Goal: Information Seeking & Learning: Learn about a topic

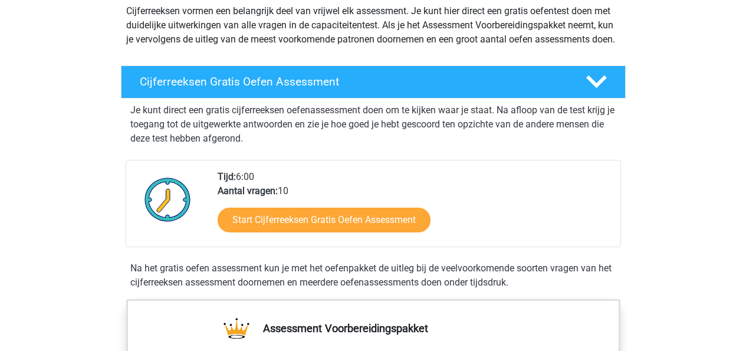
scroll to position [145, 0]
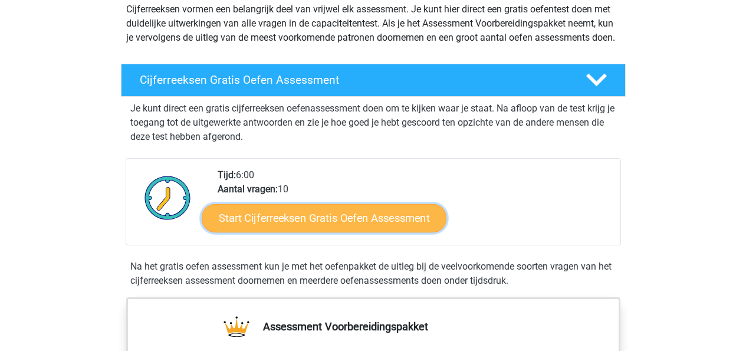
click at [311, 228] on link "Start Cijferreeksen Gratis Oefen Assessment" at bounding box center [324, 217] width 245 height 28
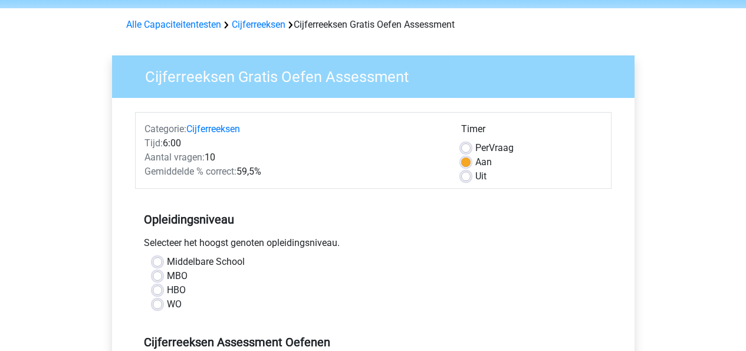
scroll to position [52, 0]
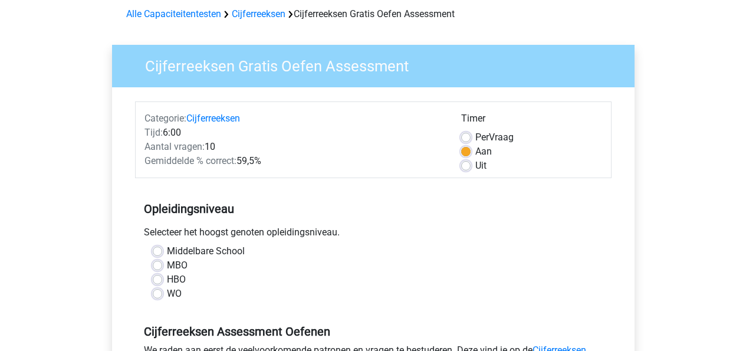
click at [158, 272] on div "HBO" at bounding box center [373, 279] width 441 height 14
click at [167, 278] on label "HBO" at bounding box center [176, 279] width 19 height 14
click at [158, 278] on input "HBO" at bounding box center [157, 278] width 9 height 12
radio input "true"
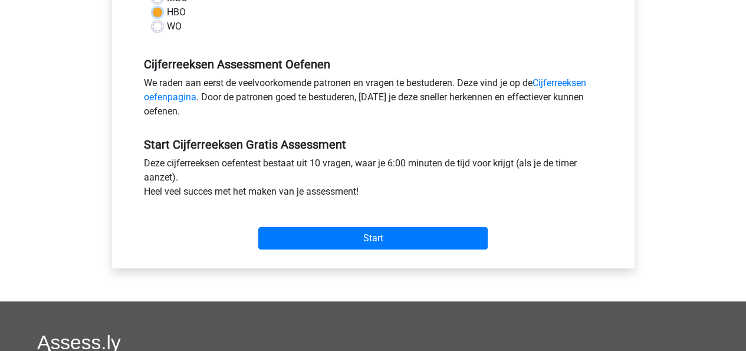
scroll to position [325, 0]
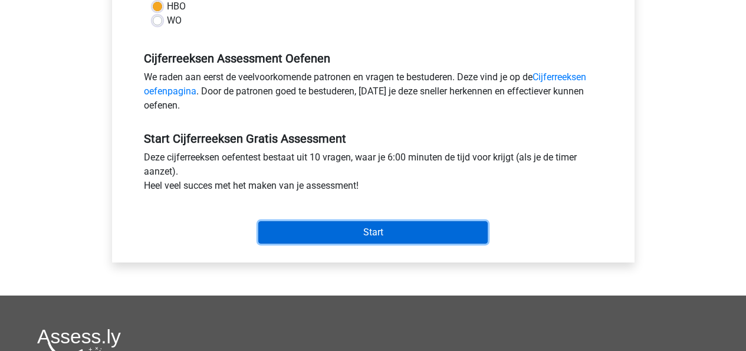
click at [357, 232] on input "Start" at bounding box center [372, 232] width 229 height 22
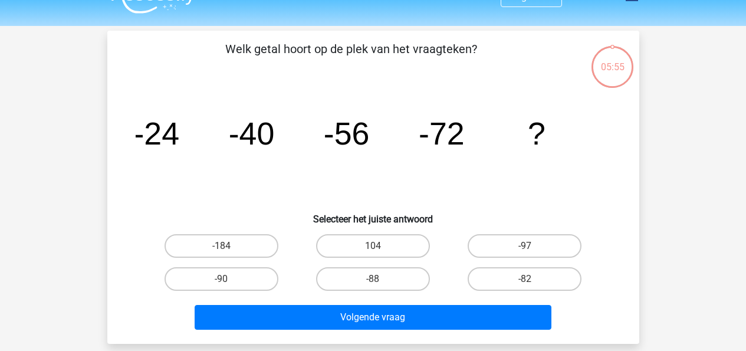
scroll to position [27, 0]
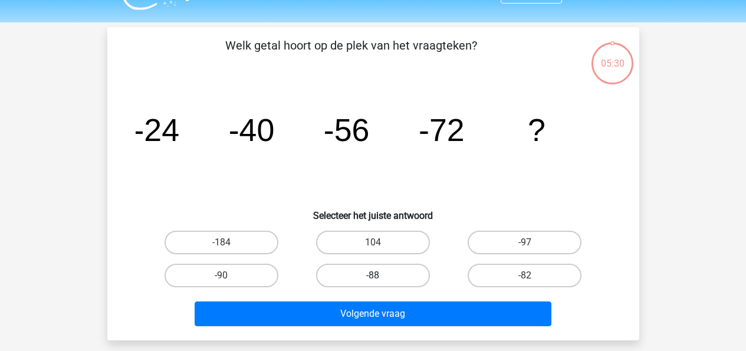
click at [414, 278] on label "-88" at bounding box center [373, 275] width 114 height 24
click at [380, 278] on input "-88" at bounding box center [376, 279] width 8 height 8
radio input "true"
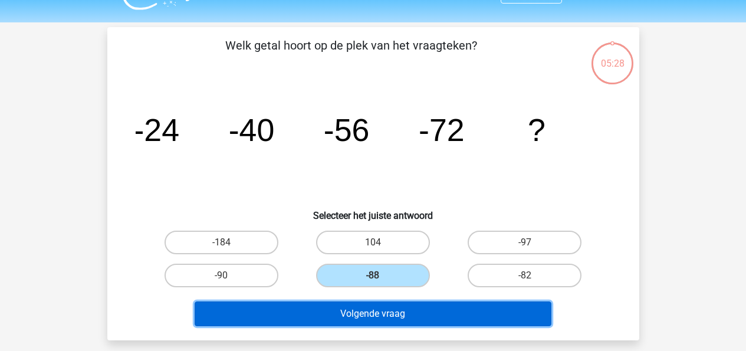
click at [407, 317] on button "Volgende vraag" at bounding box center [372, 313] width 357 height 25
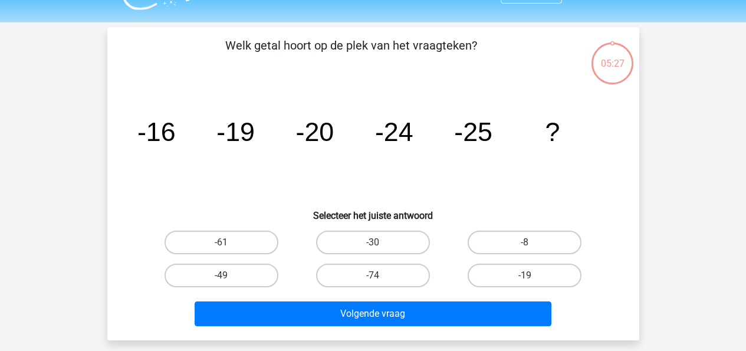
scroll to position [54, 0]
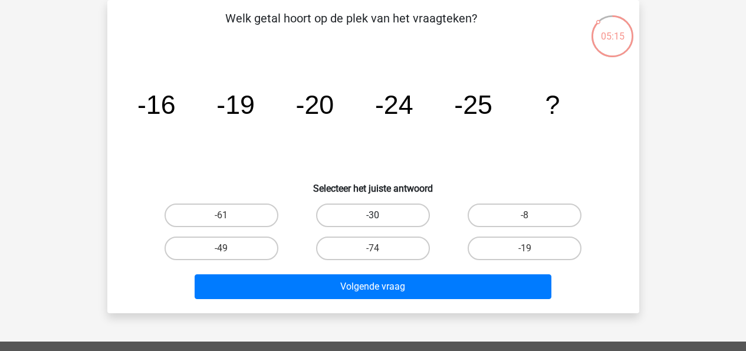
click at [382, 213] on label "-30" at bounding box center [373, 215] width 114 height 24
click at [380, 215] on input "-30" at bounding box center [376, 219] width 8 height 8
radio input "true"
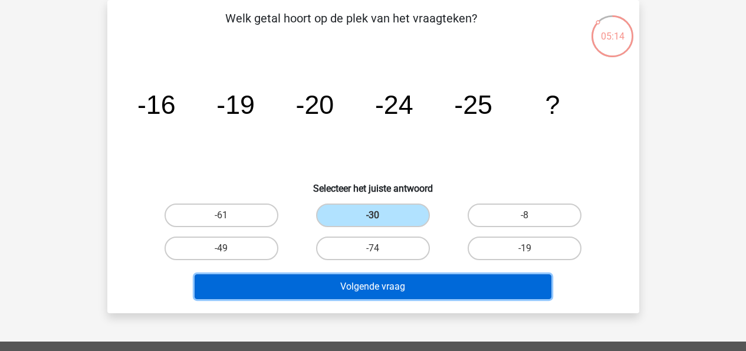
click at [378, 279] on button "Volgende vraag" at bounding box center [372, 286] width 357 height 25
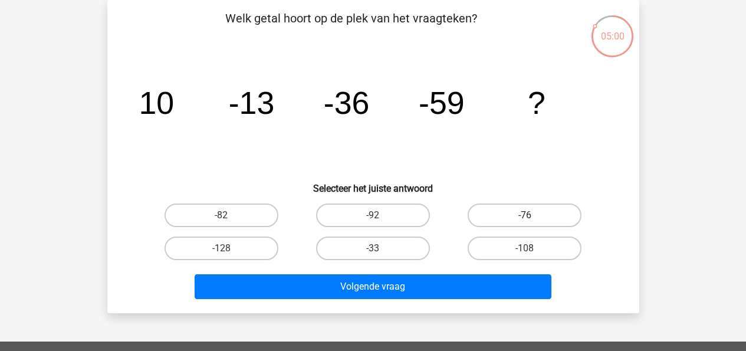
click at [520, 212] on label "-76" at bounding box center [524, 215] width 114 height 24
click at [525, 215] on input "-76" at bounding box center [529, 219] width 8 height 8
radio input "true"
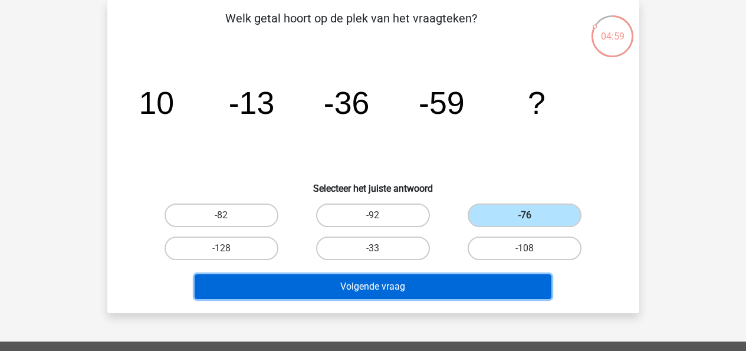
click at [439, 294] on button "Volgende vraag" at bounding box center [372, 286] width 357 height 25
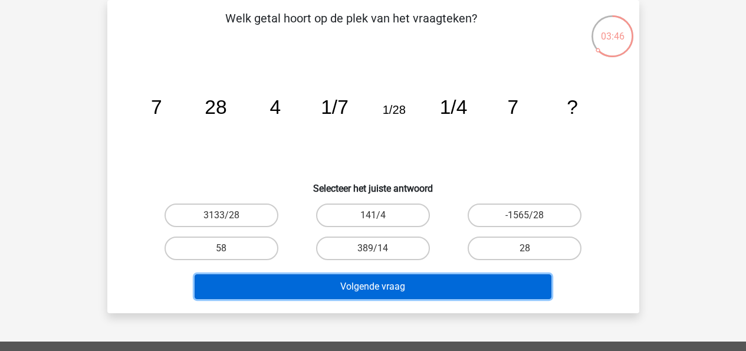
click at [464, 277] on button "Volgende vraag" at bounding box center [372, 286] width 357 height 25
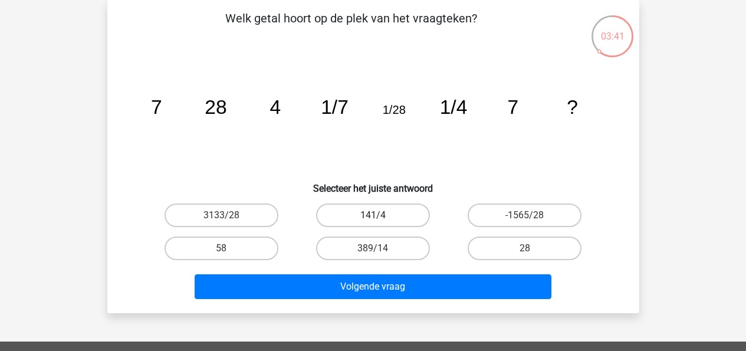
click at [374, 212] on label "141/4" at bounding box center [373, 215] width 114 height 24
click at [374, 215] on input "141/4" at bounding box center [376, 219] width 8 height 8
radio input "true"
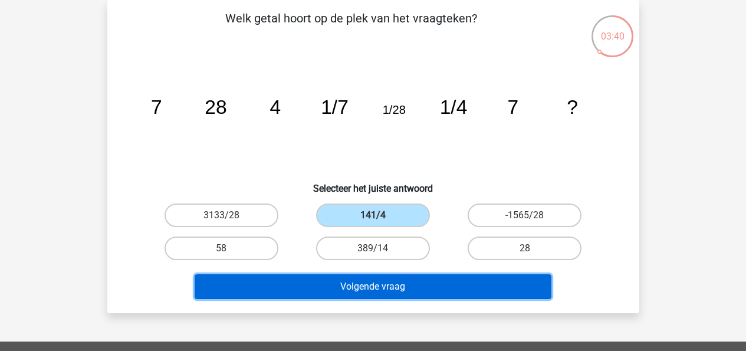
click at [391, 287] on button "Volgende vraag" at bounding box center [372, 286] width 357 height 25
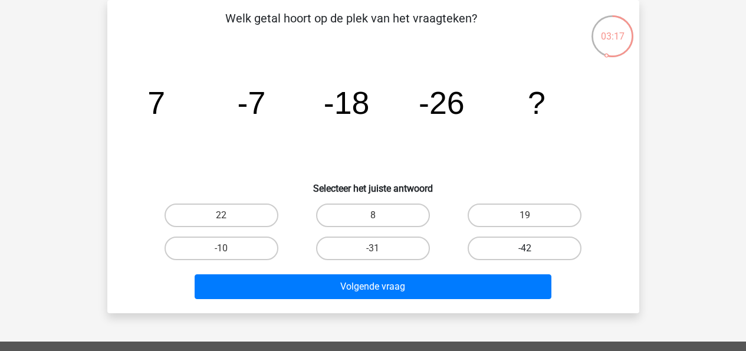
click at [531, 246] on label "-42" at bounding box center [524, 248] width 114 height 24
click at [531, 248] on input "-42" at bounding box center [529, 252] width 8 height 8
radio input "true"
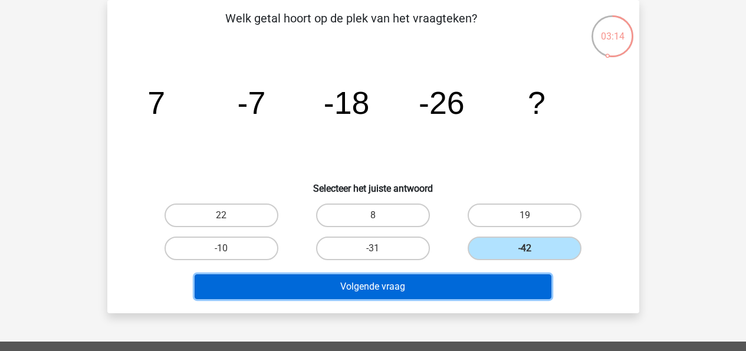
click at [444, 291] on button "Volgende vraag" at bounding box center [372, 286] width 357 height 25
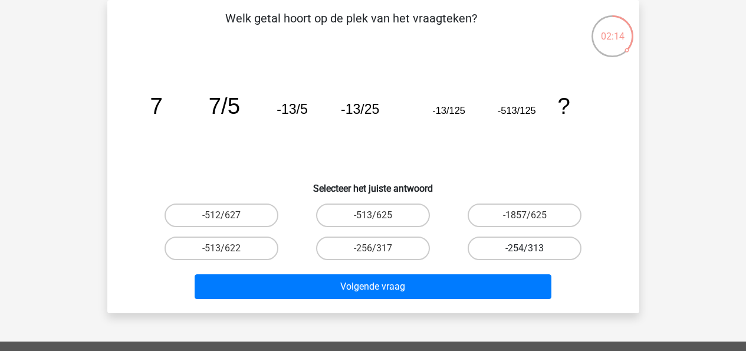
click at [520, 236] on label "-254/313" at bounding box center [524, 248] width 114 height 24
click at [525, 248] on input "-254/313" at bounding box center [529, 252] width 8 height 8
radio input "true"
click at [526, 215] on input "-1857/625" at bounding box center [529, 219] width 8 height 8
radio input "true"
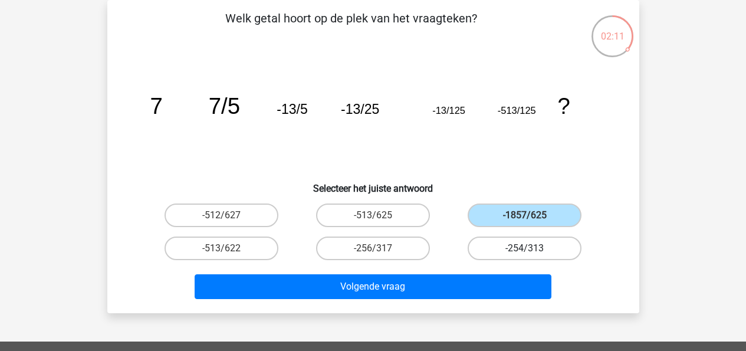
click at [524, 241] on label "-254/313" at bounding box center [524, 248] width 114 height 24
click at [525, 248] on input "-254/313" at bounding box center [529, 252] width 8 height 8
radio input "true"
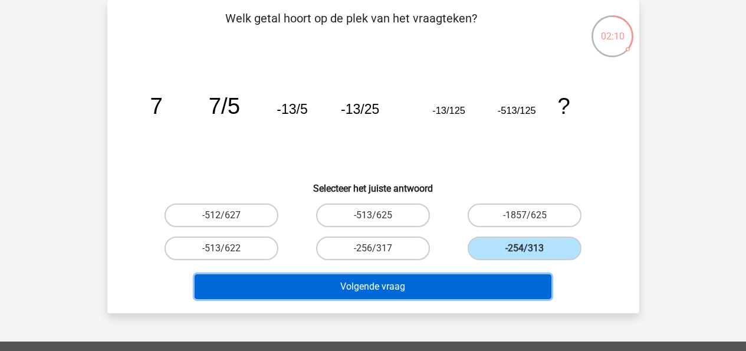
click at [501, 290] on button "Volgende vraag" at bounding box center [372, 286] width 357 height 25
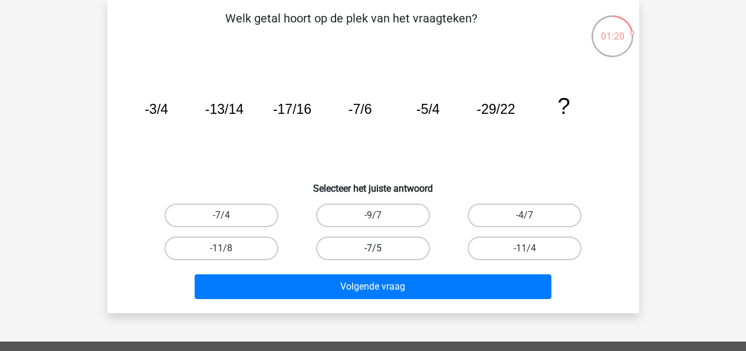
click at [416, 253] on label "-7/5" at bounding box center [373, 248] width 114 height 24
click at [380, 253] on input "-7/5" at bounding box center [376, 252] width 8 height 8
radio input "true"
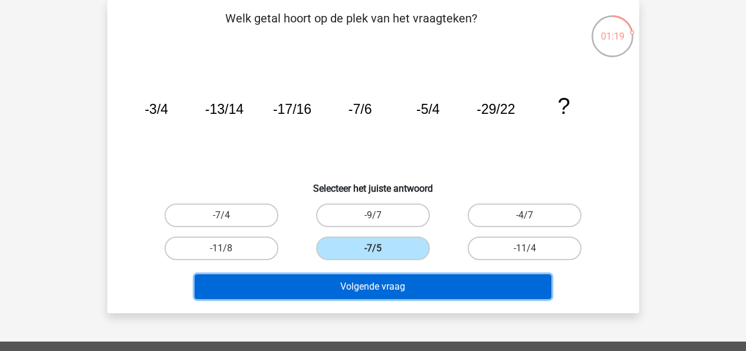
click at [417, 290] on button "Volgende vraag" at bounding box center [372, 286] width 357 height 25
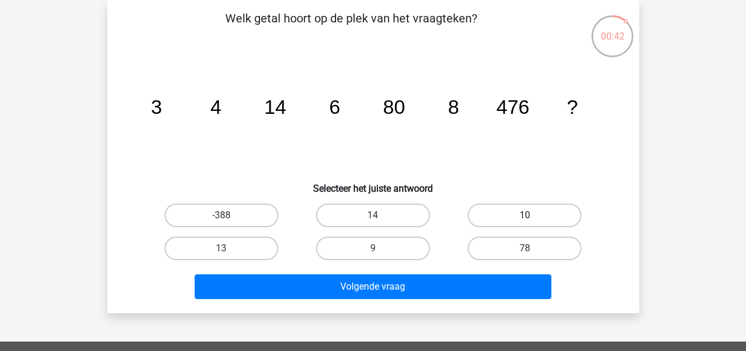
click at [526, 207] on label "10" at bounding box center [524, 215] width 114 height 24
click at [526, 215] on input "10" at bounding box center [529, 219] width 8 height 8
radio input "true"
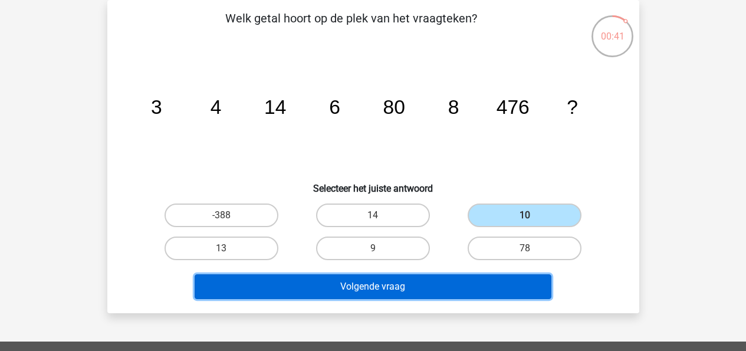
click at [451, 286] on button "Volgende vraag" at bounding box center [372, 286] width 357 height 25
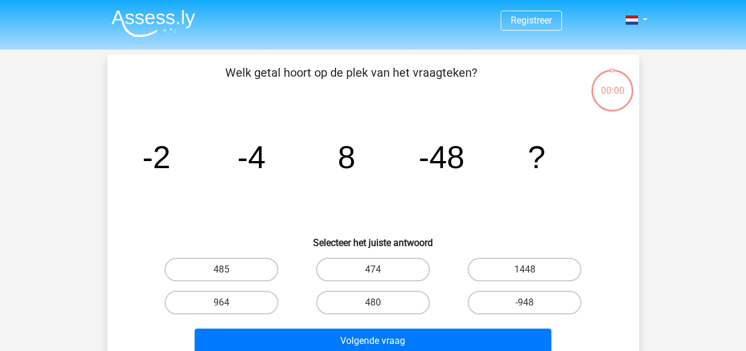
scroll to position [54, 0]
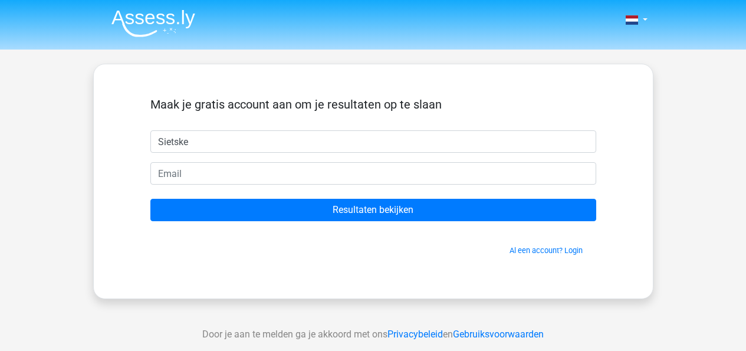
type input "Sietske"
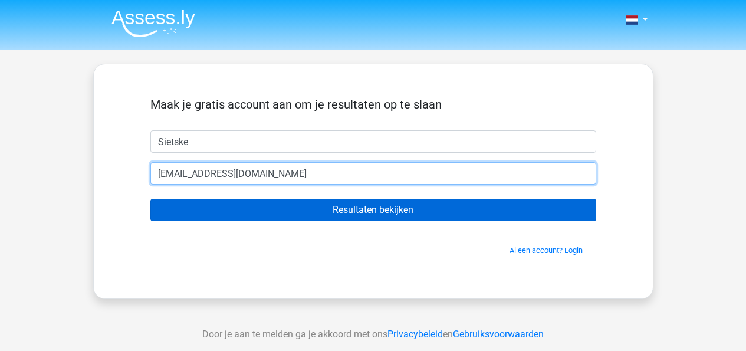
type input "[EMAIL_ADDRESS][DOMAIN_NAME]"
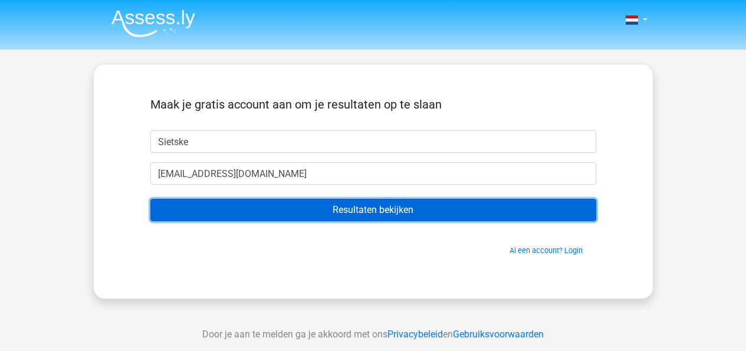
click at [403, 217] on input "Resultaten bekijken" at bounding box center [373, 210] width 446 height 22
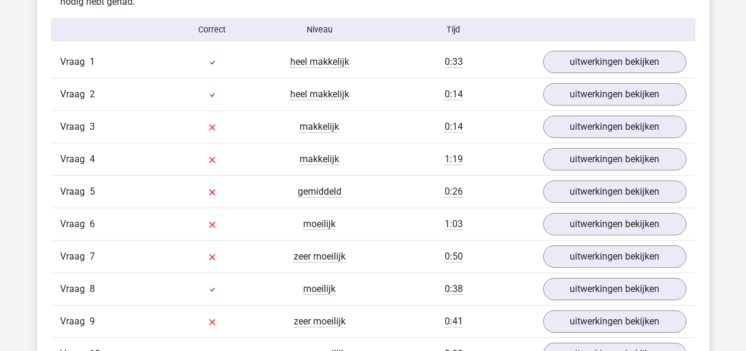
scroll to position [965, 0]
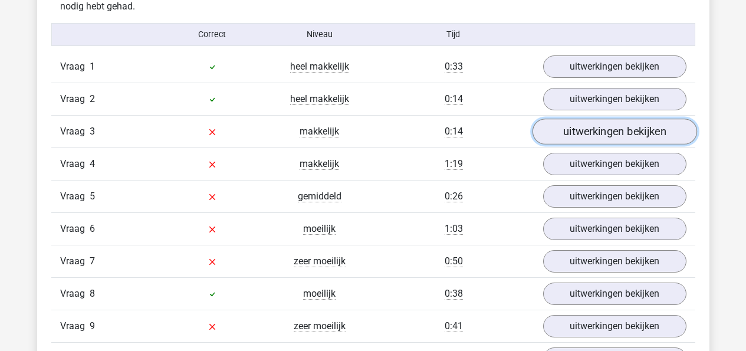
click at [585, 127] on link "uitwerkingen bekijken" at bounding box center [614, 132] width 164 height 26
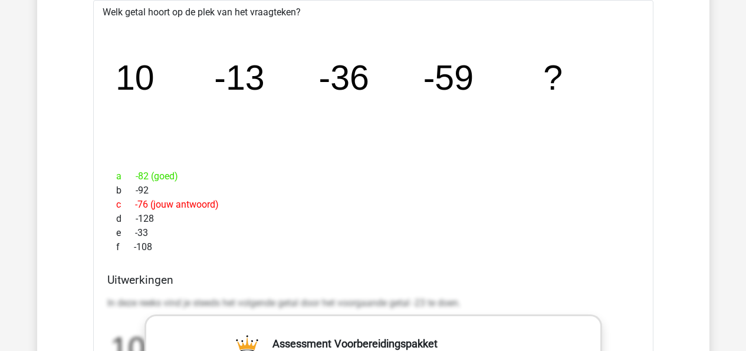
scroll to position [1122, 0]
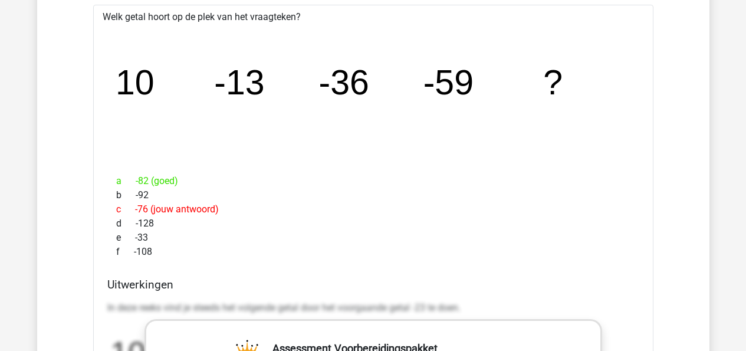
click at [286, 311] on p "In deze reeks vind je steeds het volgende getal door het voorgaande getal -23 t…" at bounding box center [373, 308] width 532 height 14
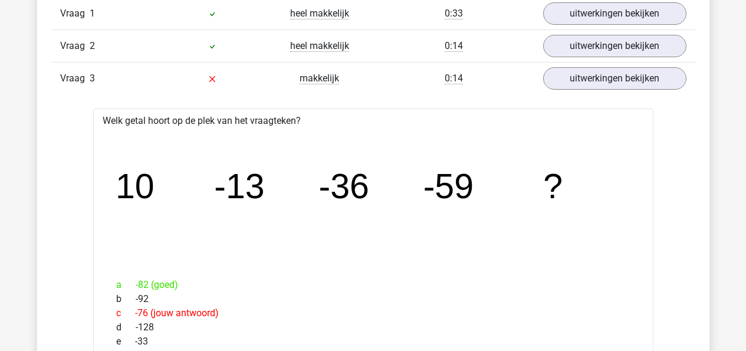
scroll to position [1020, 0]
click at [68, 77] on span "Vraag" at bounding box center [74, 77] width 29 height 14
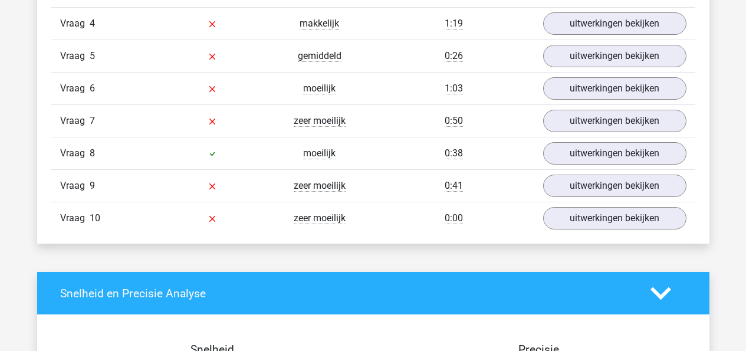
scroll to position [1831, 0]
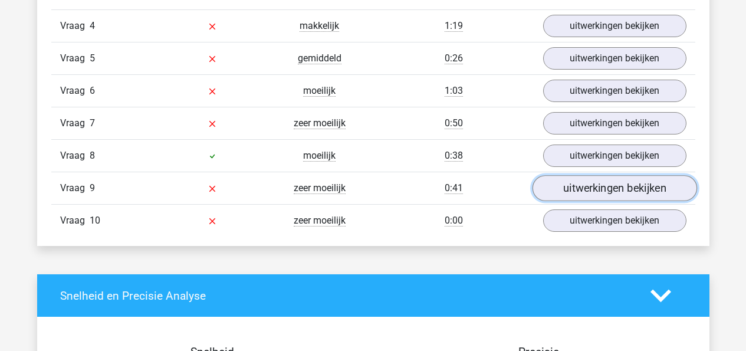
click at [596, 195] on link "uitwerkingen bekijken" at bounding box center [614, 188] width 164 height 26
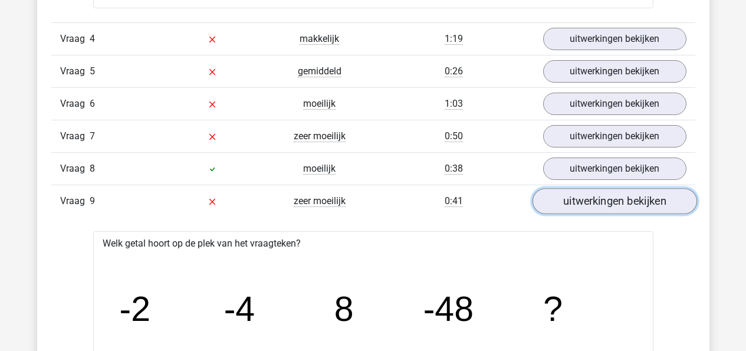
scroll to position [1808, 0]
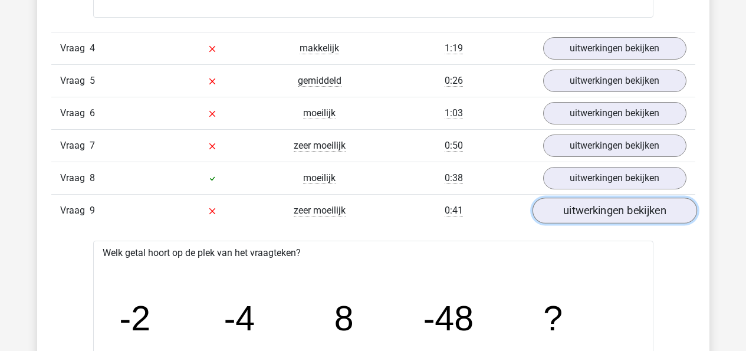
click at [568, 210] on link "uitwerkingen bekijken" at bounding box center [614, 210] width 164 height 26
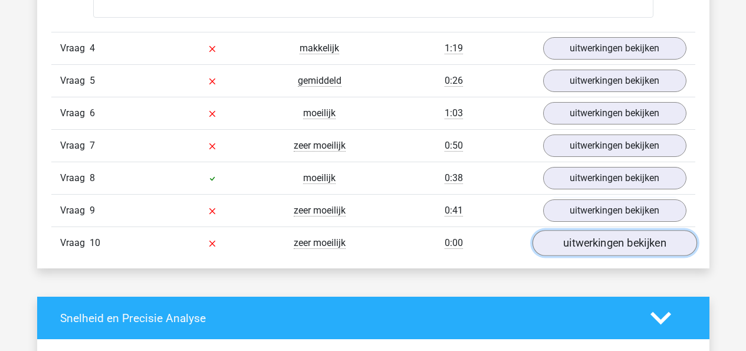
click at [576, 240] on link "uitwerkingen bekijken" at bounding box center [614, 243] width 164 height 26
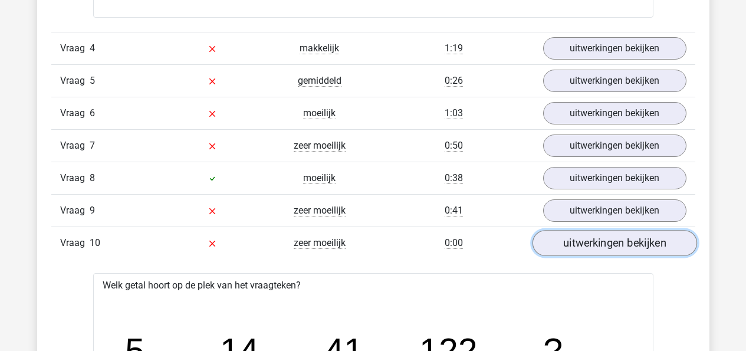
click at [576, 240] on link "uitwerkingen bekijken" at bounding box center [614, 243] width 164 height 26
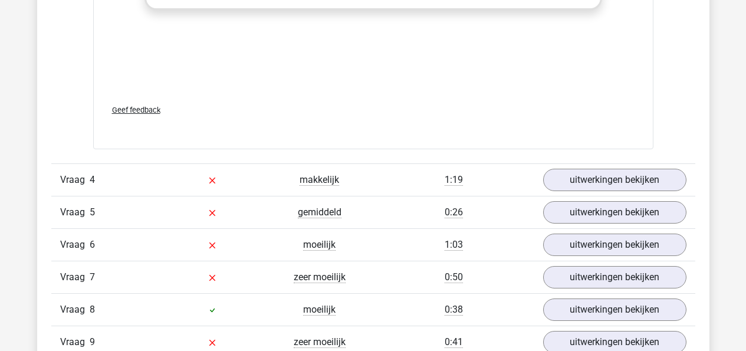
scroll to position [1675, 0]
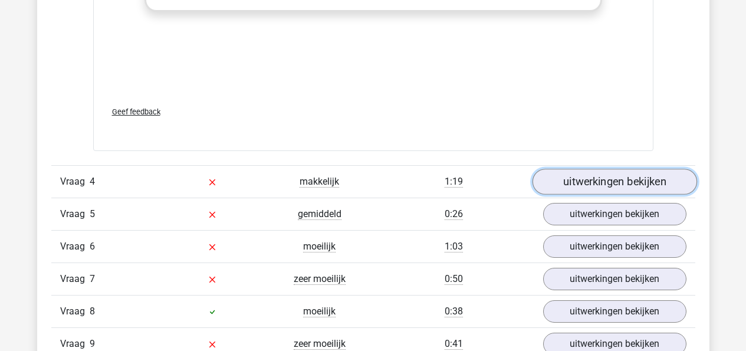
click at [602, 182] on link "uitwerkingen bekijken" at bounding box center [614, 182] width 164 height 26
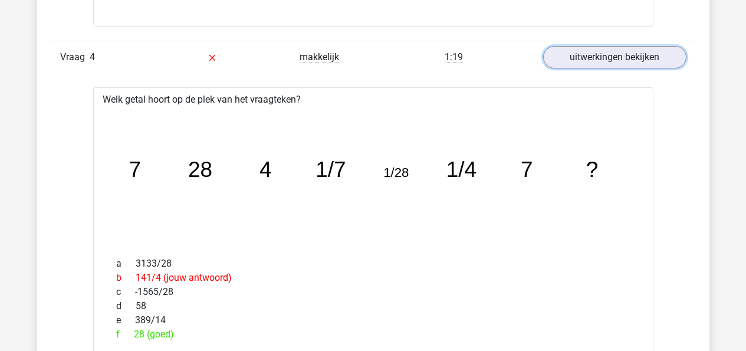
scroll to position [1802, 0]
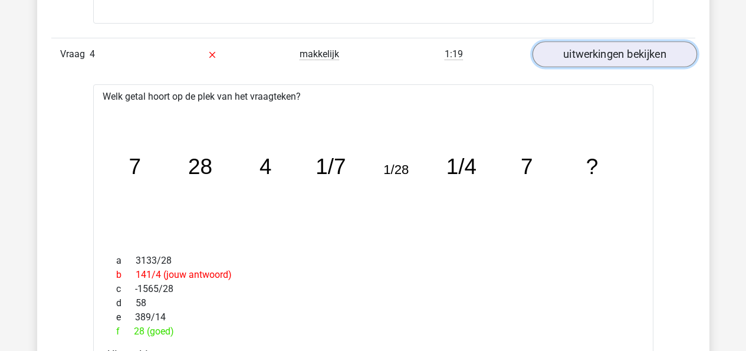
click at [614, 60] on link "uitwerkingen bekijken" at bounding box center [614, 54] width 164 height 26
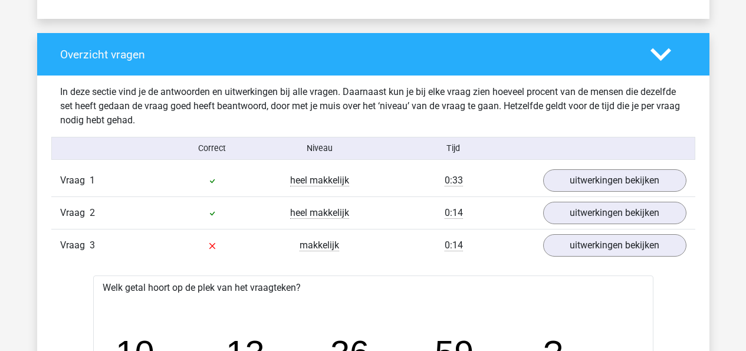
scroll to position [852, 0]
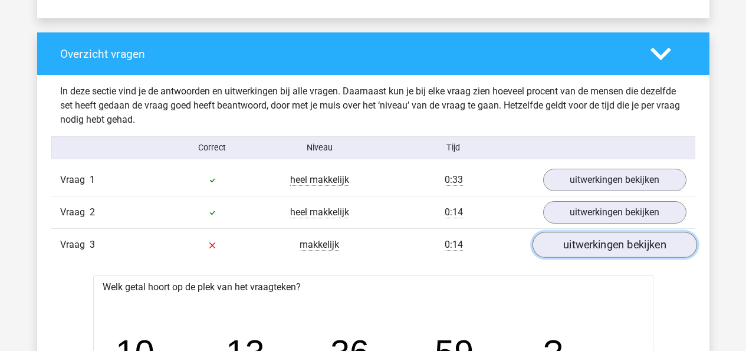
click at [615, 243] on link "uitwerkingen bekijken" at bounding box center [614, 245] width 164 height 26
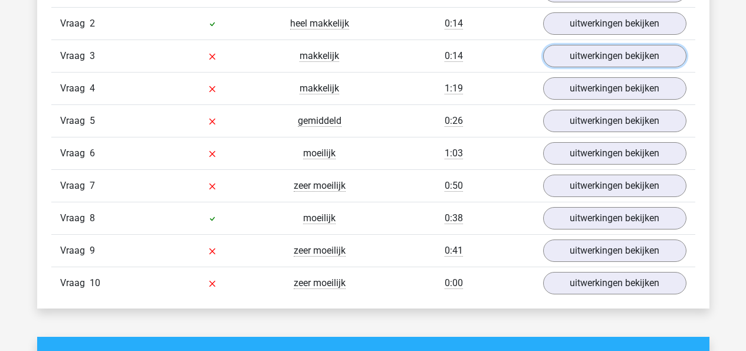
scroll to position [1047, 0]
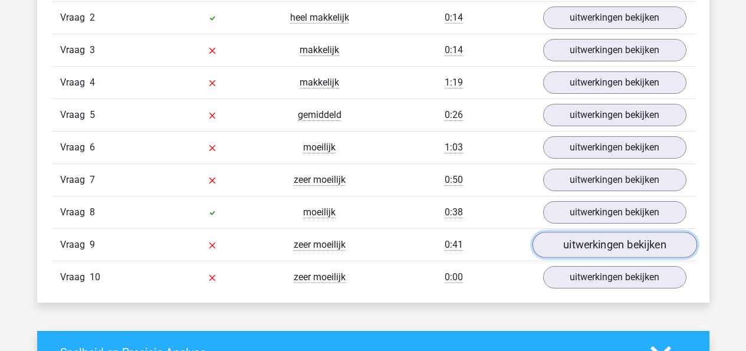
click at [581, 250] on link "uitwerkingen bekijken" at bounding box center [614, 245] width 164 height 26
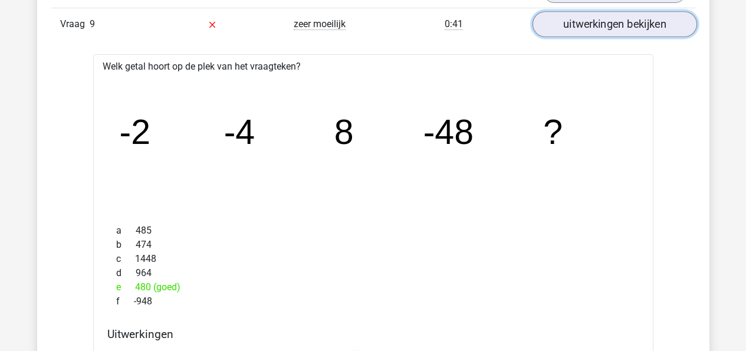
scroll to position [1269, 0]
